Goal: Transaction & Acquisition: Obtain resource

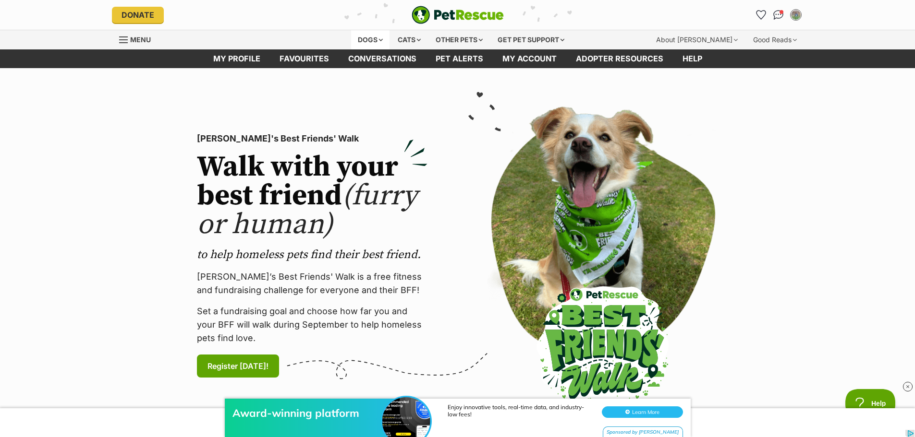
click at [378, 40] on div "Dogs" at bounding box center [370, 39] width 38 height 19
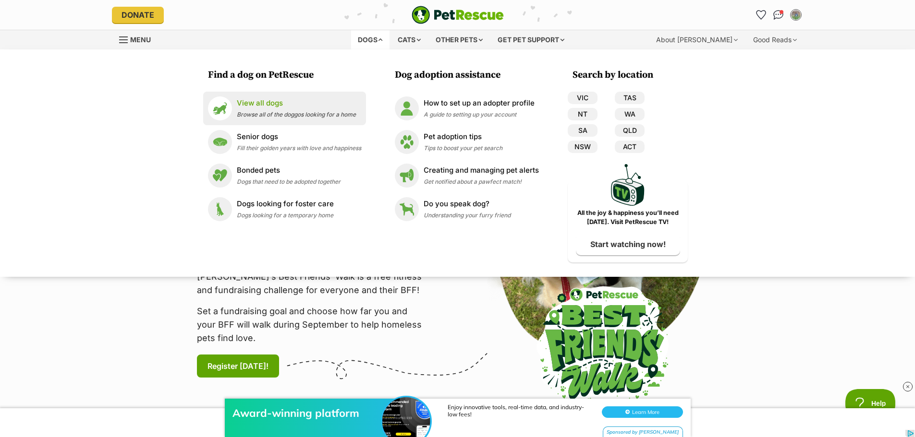
click at [254, 102] on p "View all dogs" at bounding box center [296, 103] width 119 height 11
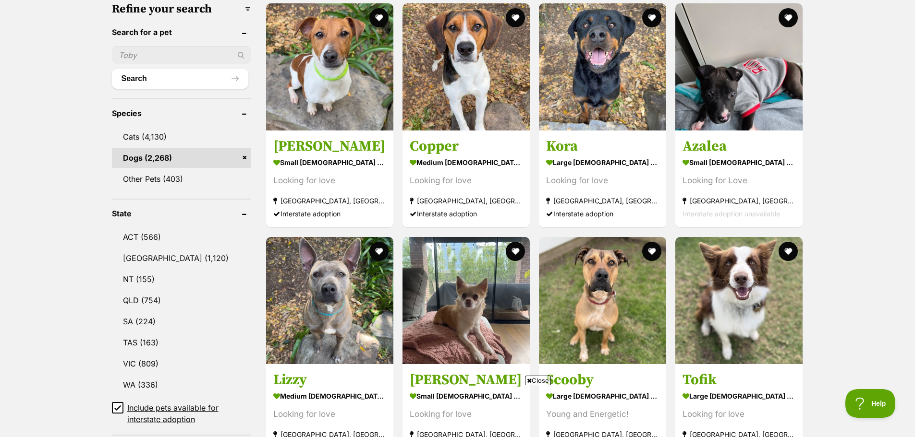
scroll to position [384, 0]
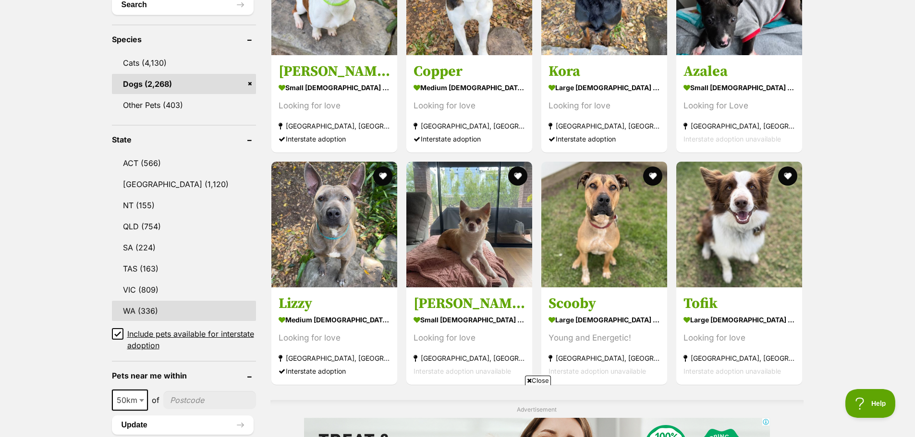
click at [147, 305] on link "WA (336)" at bounding box center [184, 311] width 144 height 20
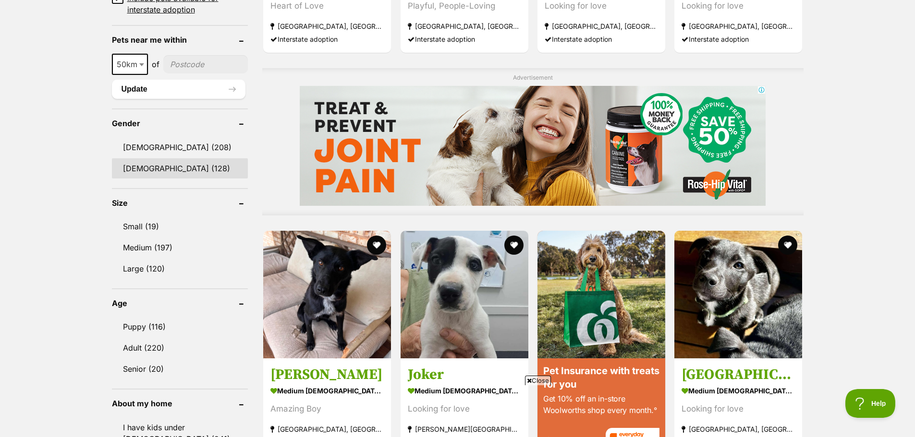
click at [133, 168] on link "[DEMOGRAPHIC_DATA] (128)" at bounding box center [180, 168] width 136 height 20
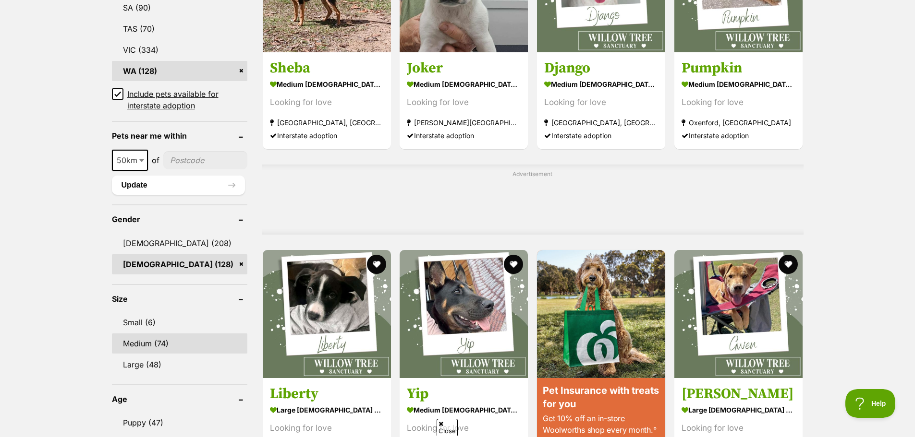
click at [146, 338] on link "Medium (74)" at bounding box center [179, 344] width 135 height 20
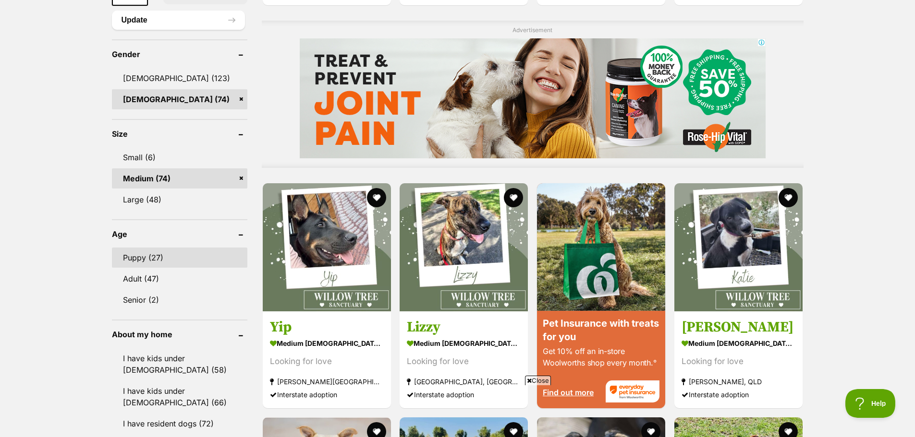
click at [146, 255] on link "Puppy (27)" at bounding box center [179, 258] width 135 height 20
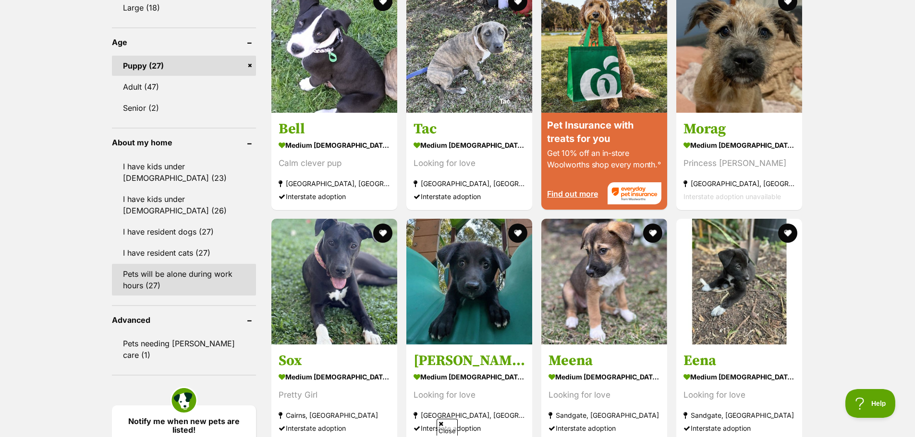
click at [168, 270] on link "Pets will be alone during work hours (27)" at bounding box center [184, 280] width 144 height 32
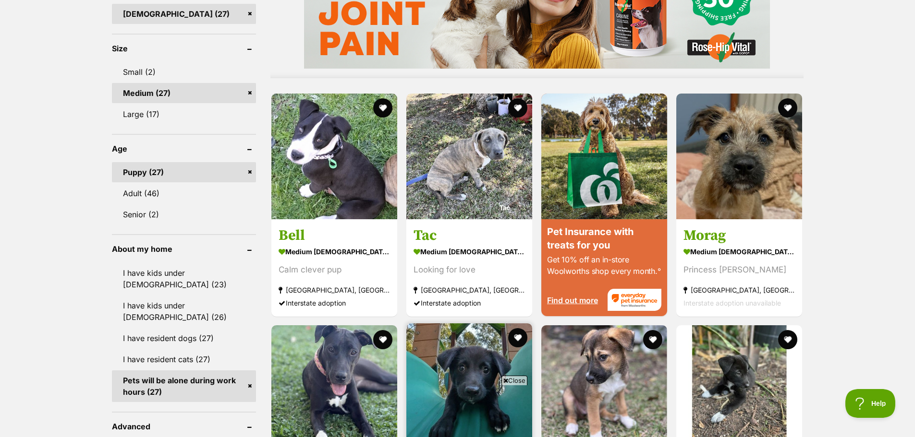
scroll to position [720, 0]
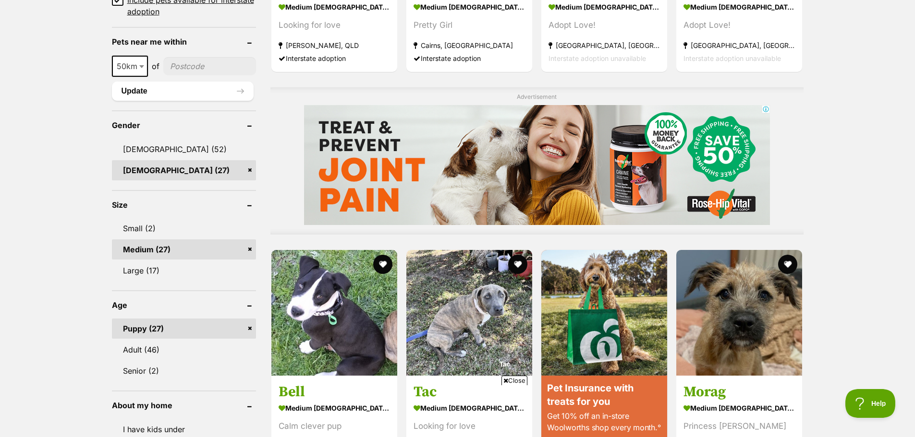
click at [883, 229] on div "Displaying 1 to 19 of 27 pets Clear all 7 filters Show 20 40 60 pets per page V…" at bounding box center [457, 411] width 915 height 1740
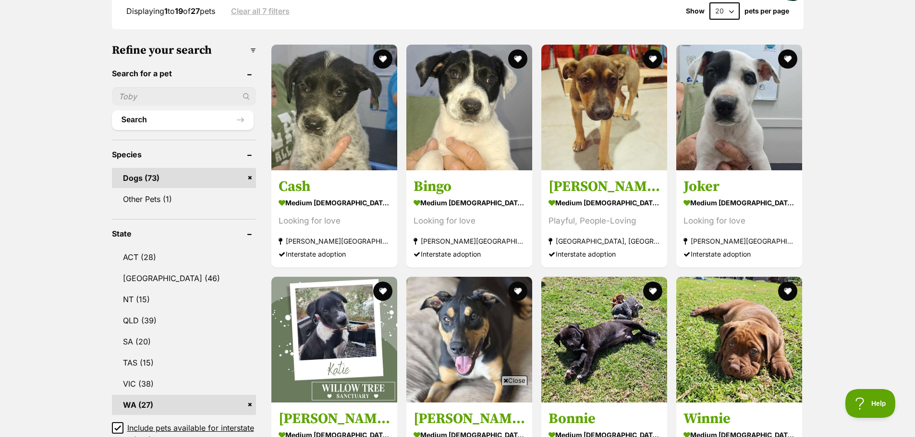
scroll to position [240, 0]
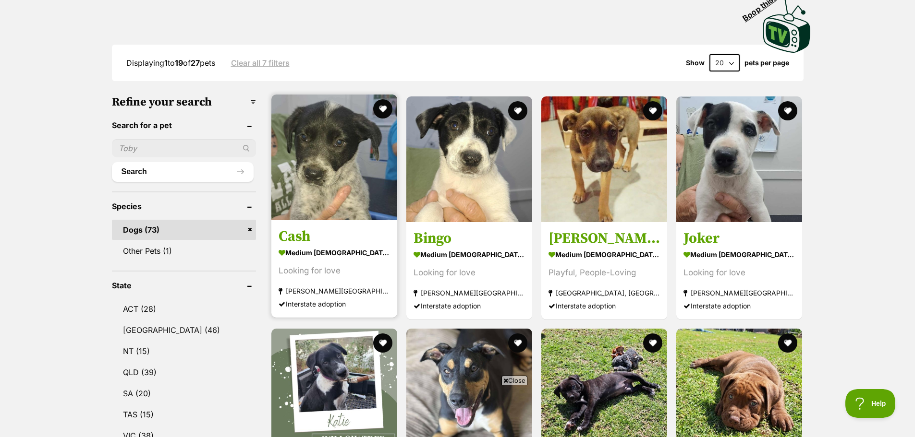
click at [354, 265] on div "Looking for love" at bounding box center [333, 271] width 111 height 13
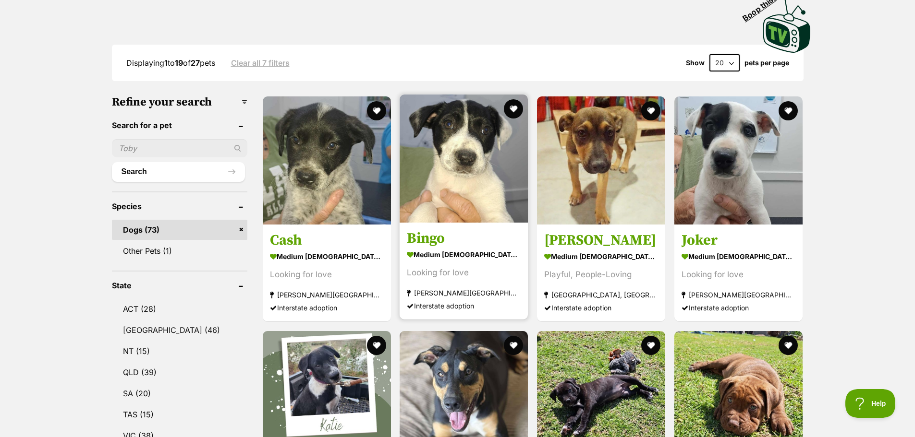
click at [457, 170] on img at bounding box center [463, 159] width 128 height 128
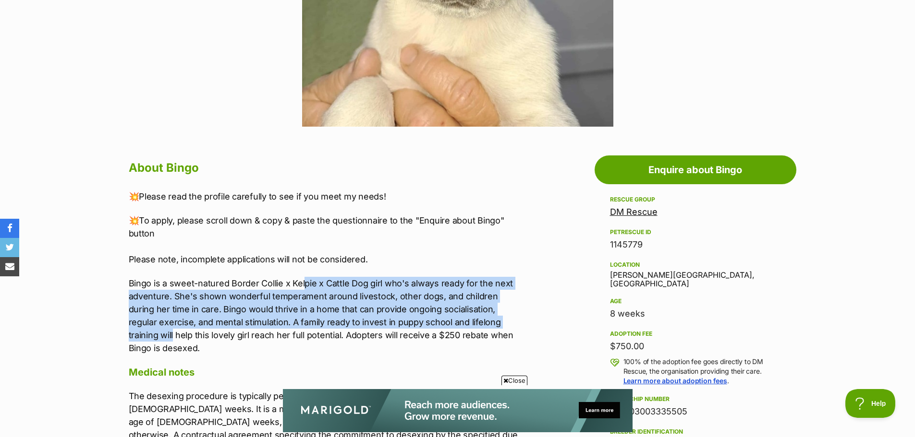
drag, startPoint x: 434, startPoint y: 272, endPoint x: 524, endPoint y: 318, distance: 101.1
click at [524, 318] on div "💥Please read the profile carefully to see if you meet my needs! 💥To apply, plea…" at bounding box center [327, 272] width 397 height 165
click at [524, 318] on p "Bingo is a sweet-natured Border Collie x Kelpie x Cattle Dog girl who's always …" at bounding box center [327, 316] width 397 height 78
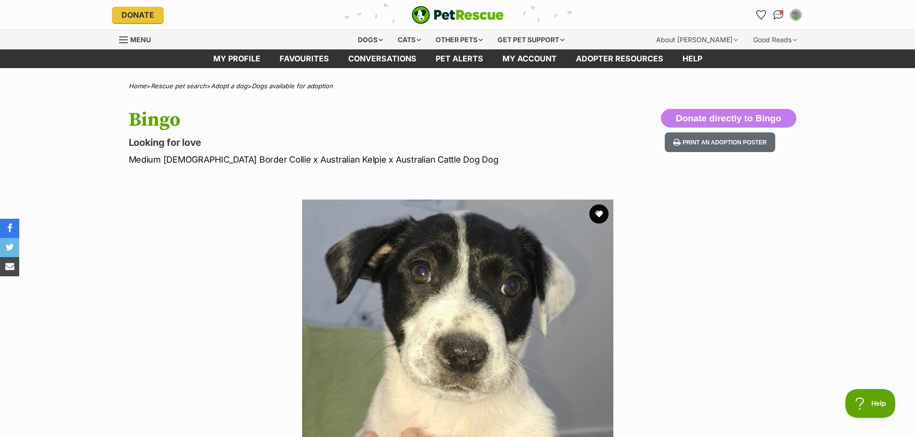
click at [539, 141] on div "Bingo Looking for love Medium Female Border Collie x Australian Kelpie x Austra…" at bounding box center [458, 137] width 706 height 57
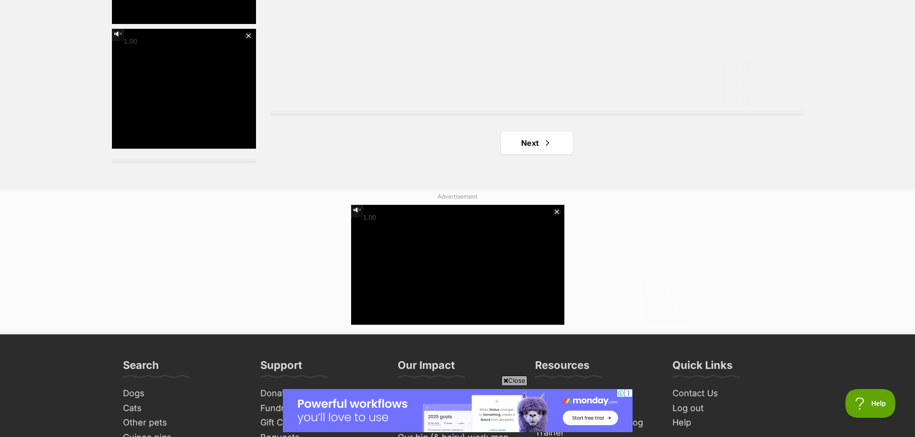
scroll to position [1824, 0]
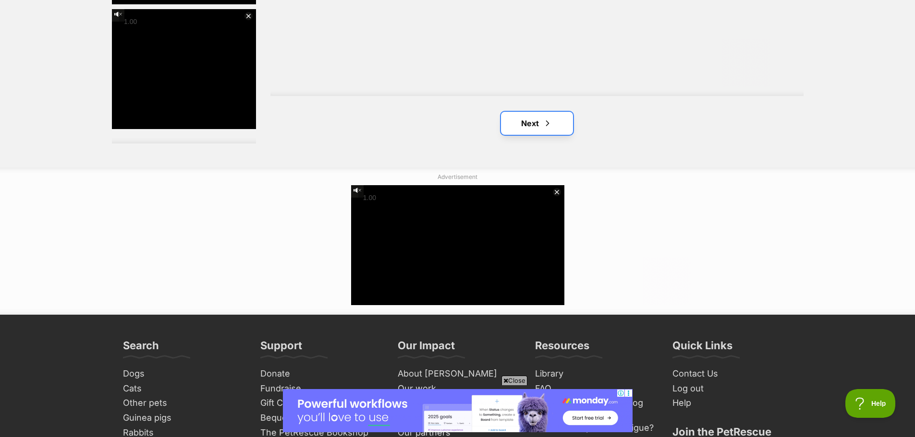
click at [525, 112] on link "Next" at bounding box center [537, 123] width 72 height 23
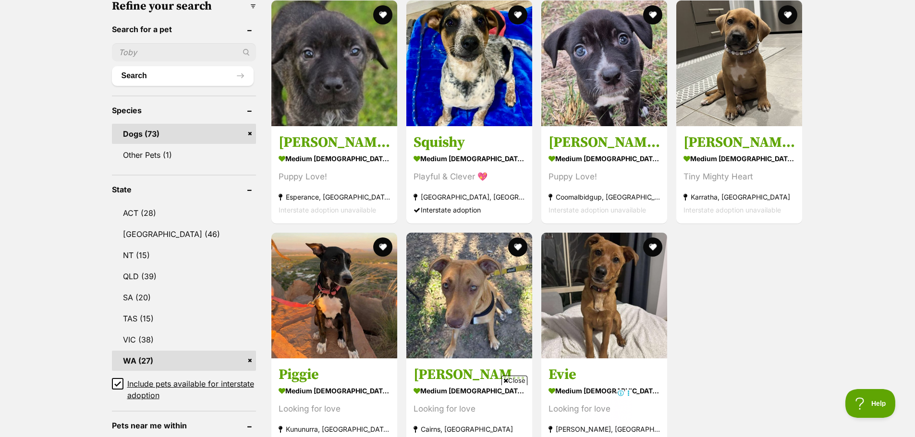
scroll to position [624, 0]
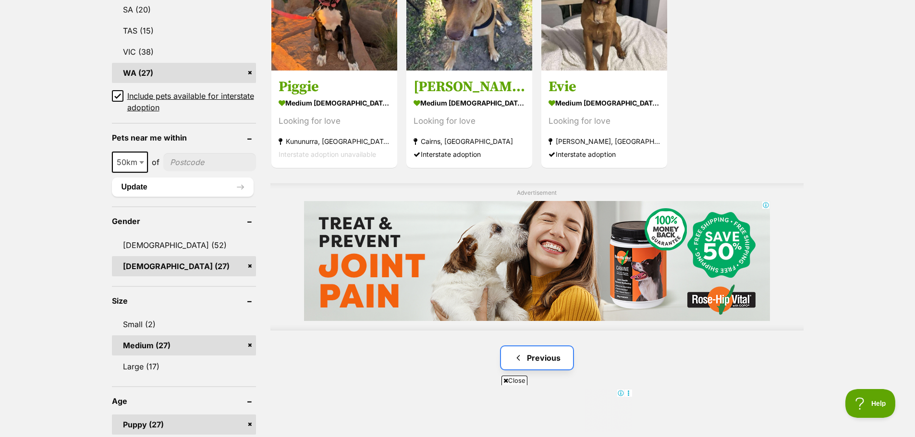
click at [548, 347] on link "Previous" at bounding box center [537, 358] width 72 height 23
